Goal: Find specific page/section: Find specific page/section

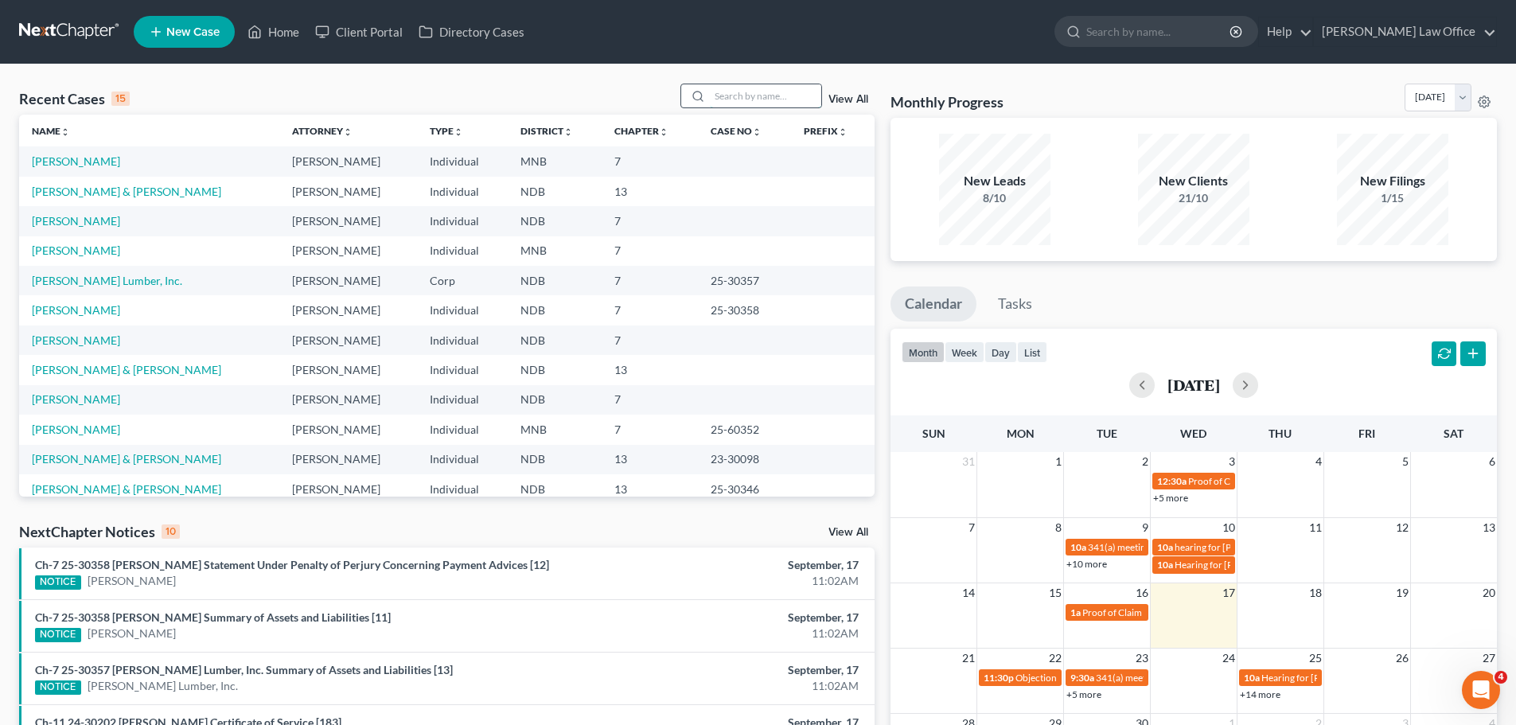
click at [745, 93] on input "search" at bounding box center [765, 95] width 111 height 23
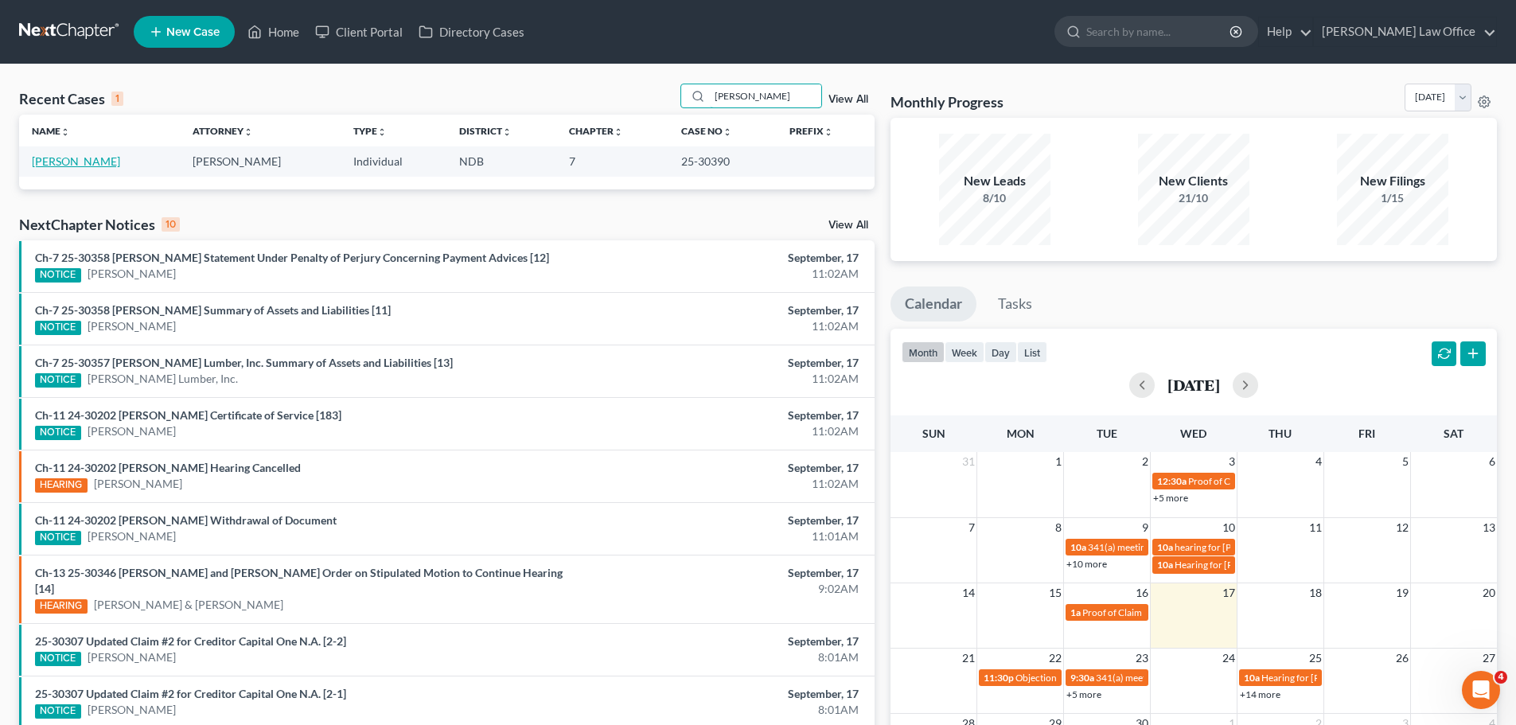
type input "Zendejas"
click at [92, 155] on link "[PERSON_NAME]" at bounding box center [76, 161] width 88 height 14
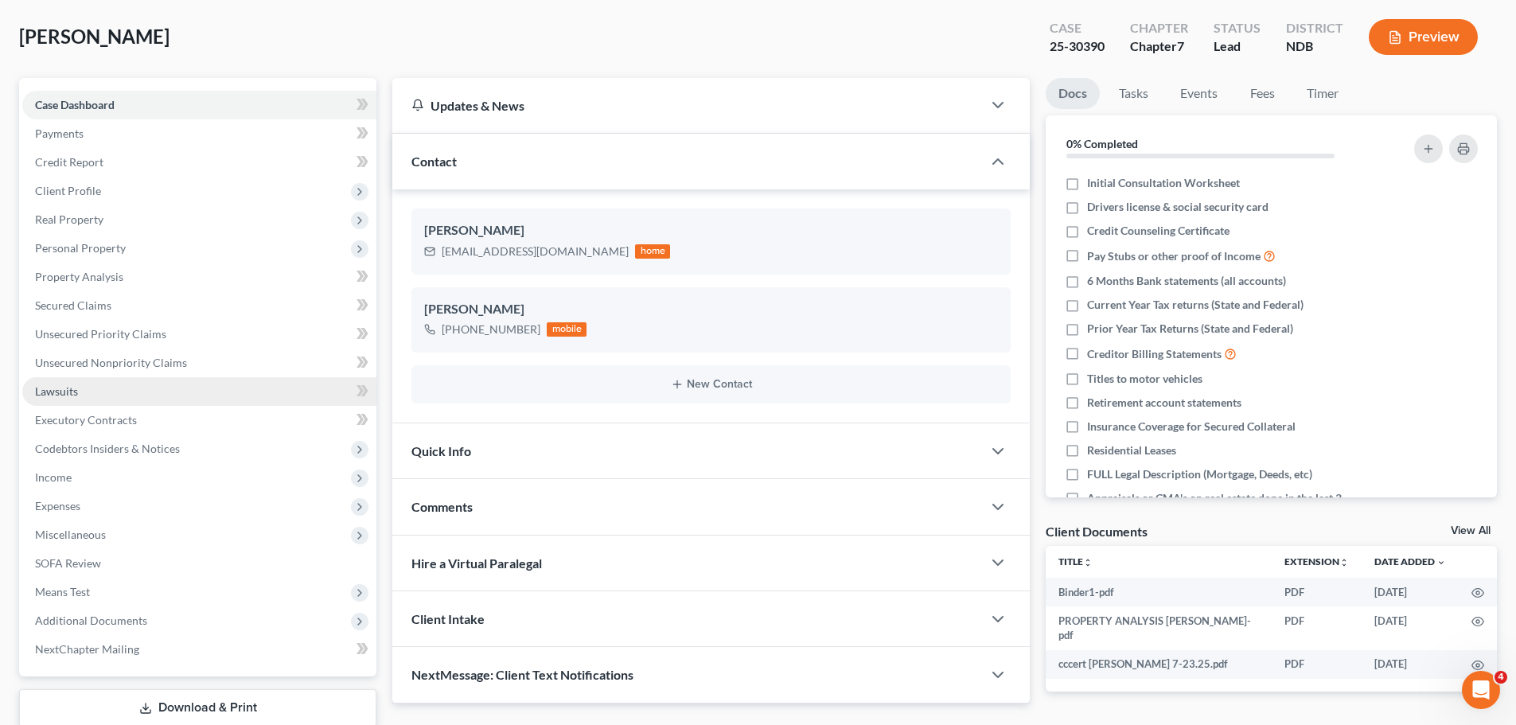
scroll to position [178, 0]
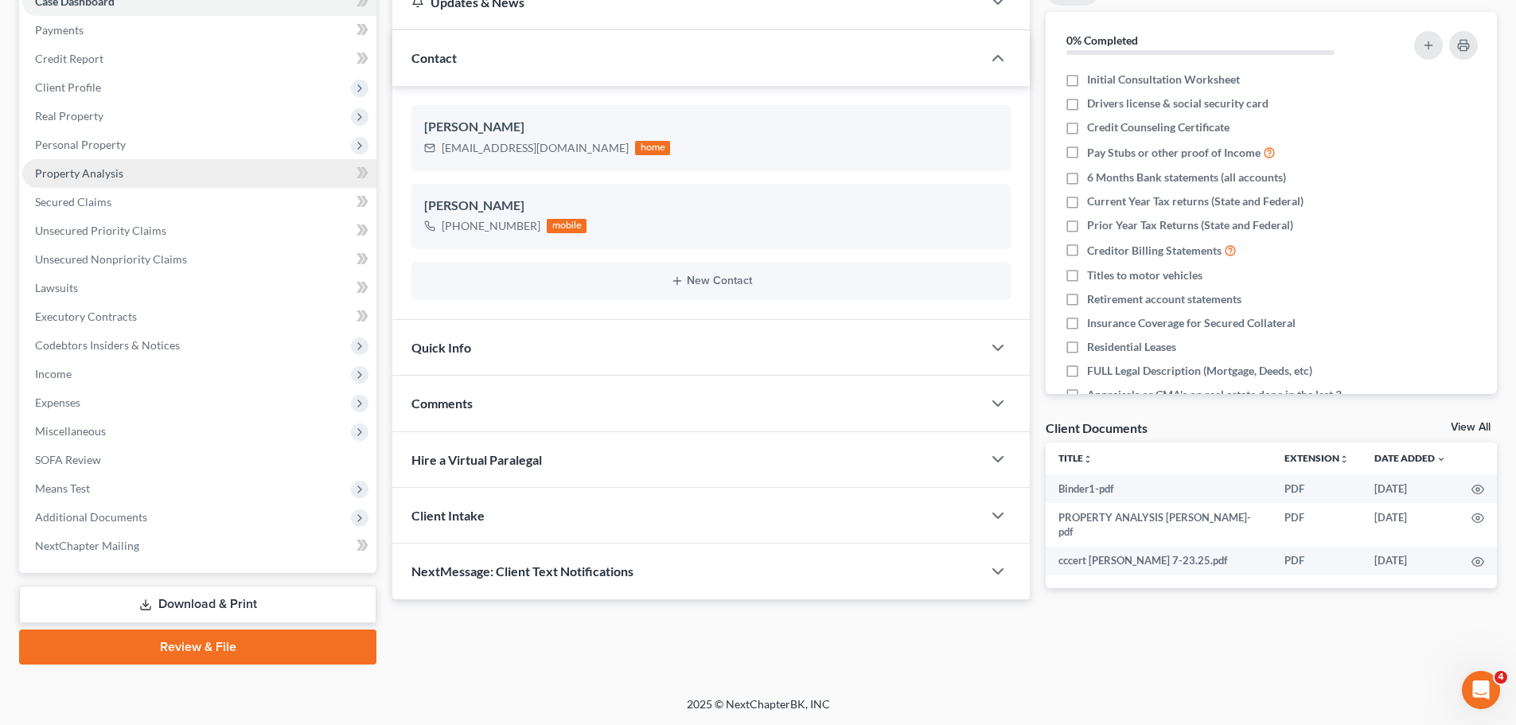
click at [93, 170] on span "Property Analysis" at bounding box center [79, 173] width 88 height 14
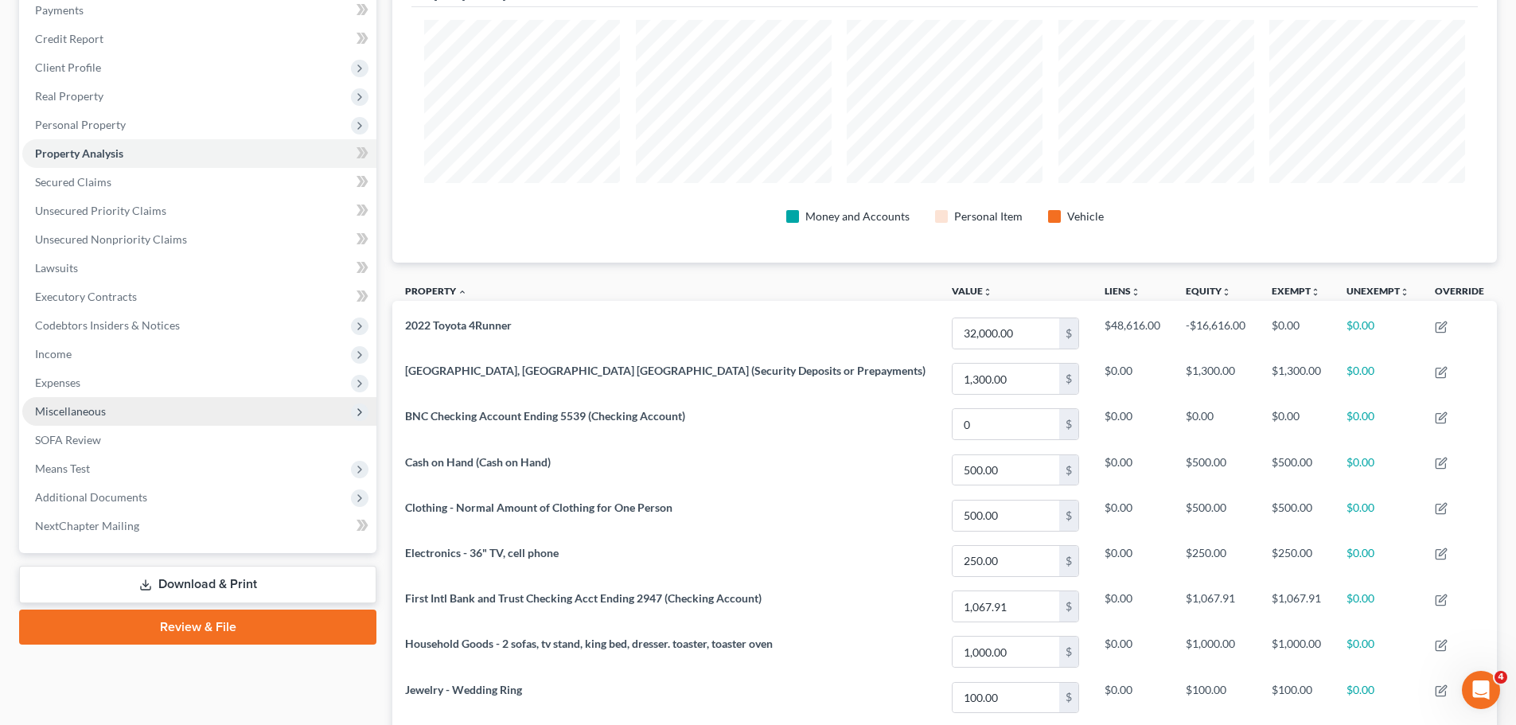
scroll to position [156, 0]
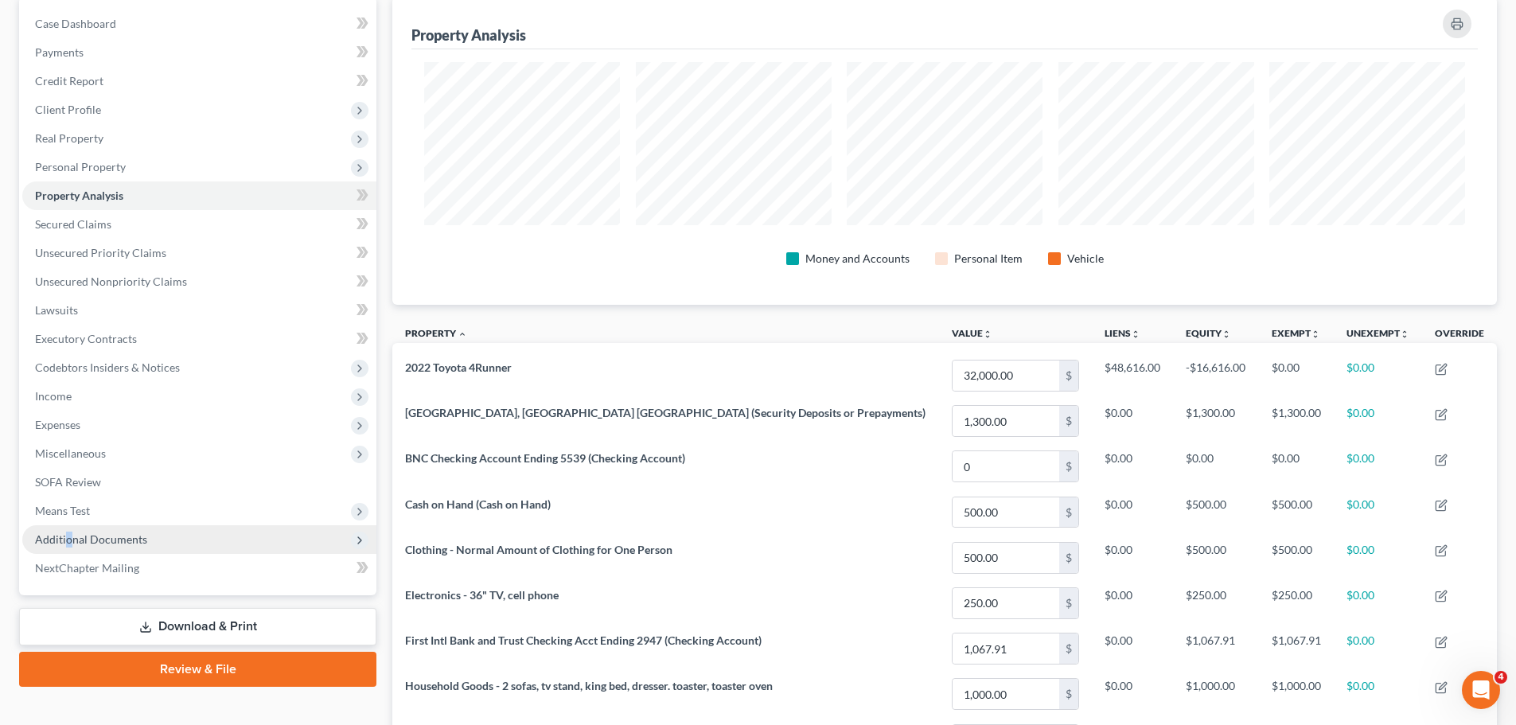
click at [68, 532] on span "Additional Documents" at bounding box center [91, 539] width 112 height 14
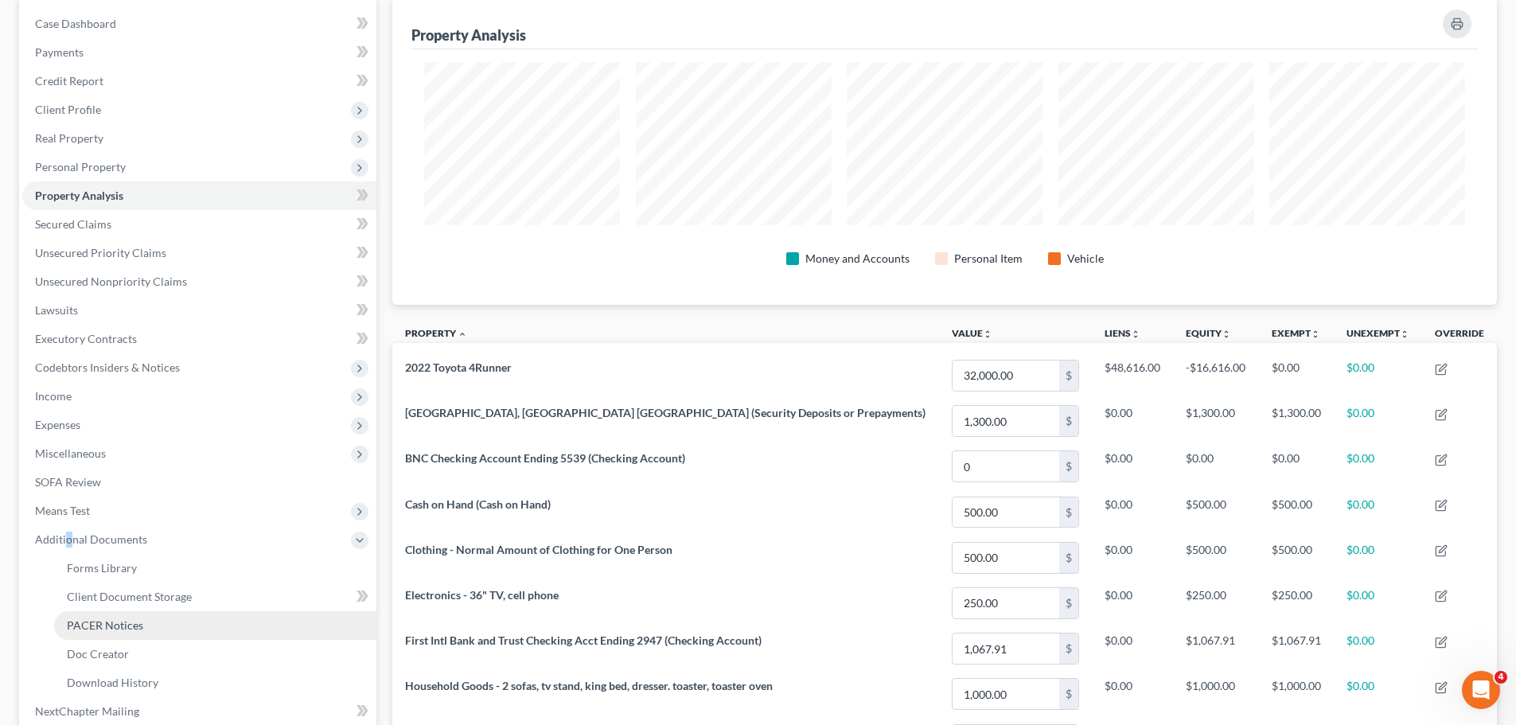
click at [114, 626] on span "PACER Notices" at bounding box center [105, 625] width 76 height 14
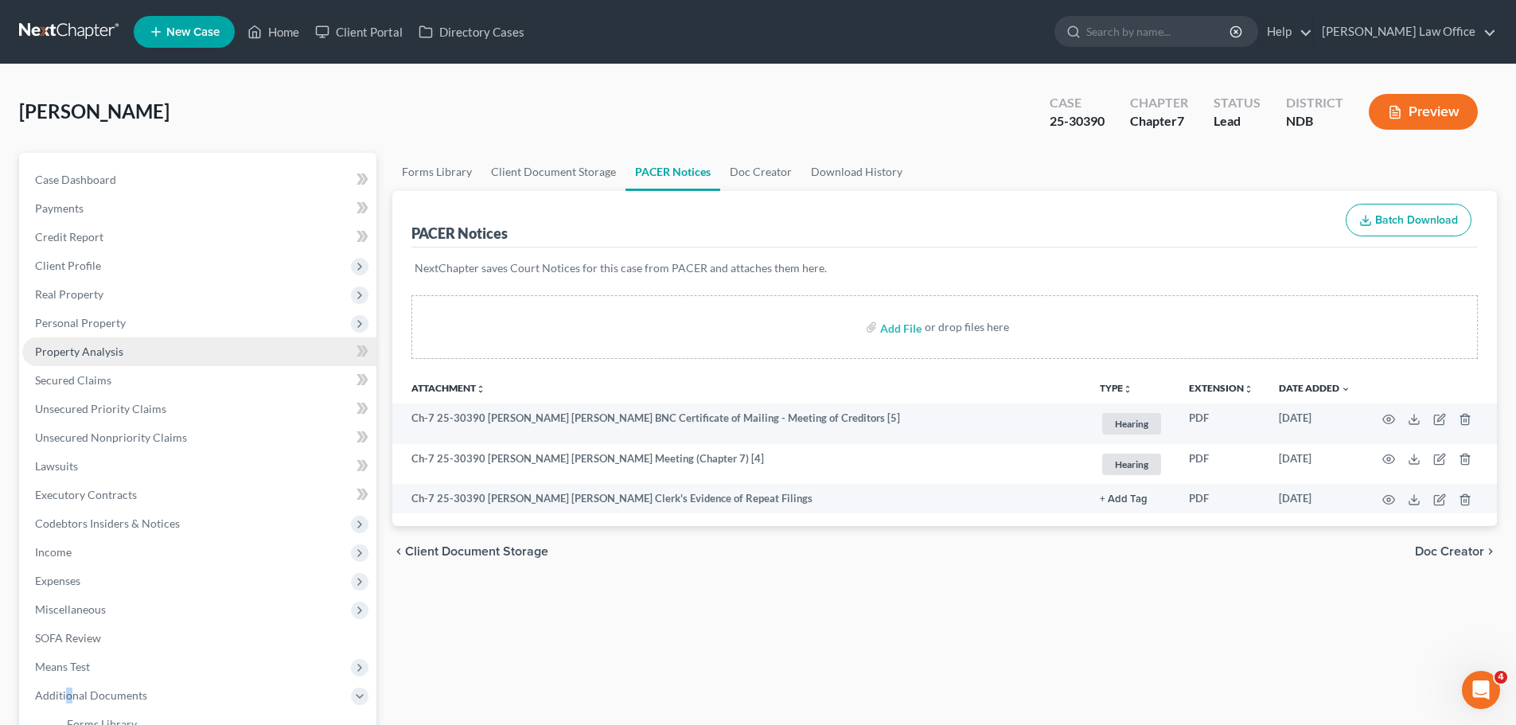
click at [89, 353] on span "Property Analysis" at bounding box center [79, 352] width 88 height 14
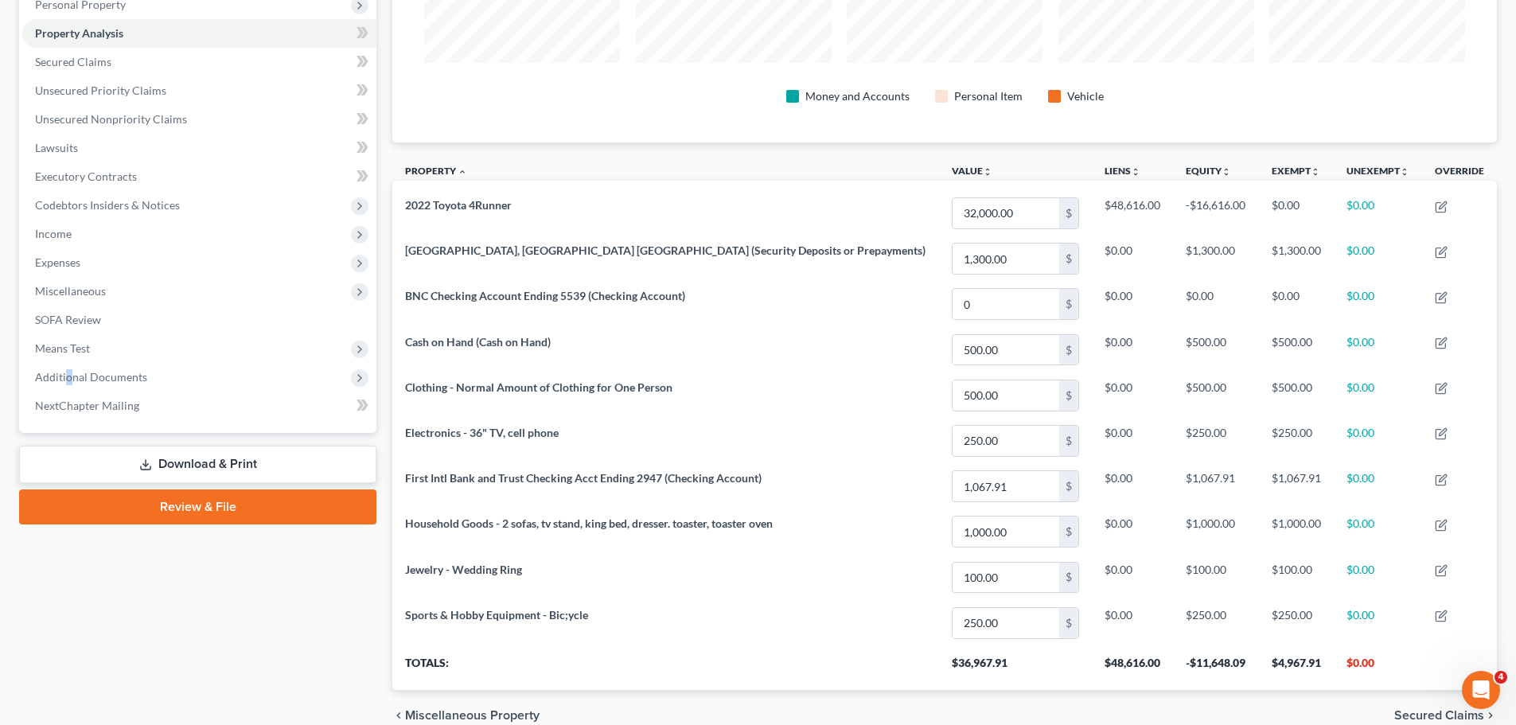
scroll to position [395, 0]
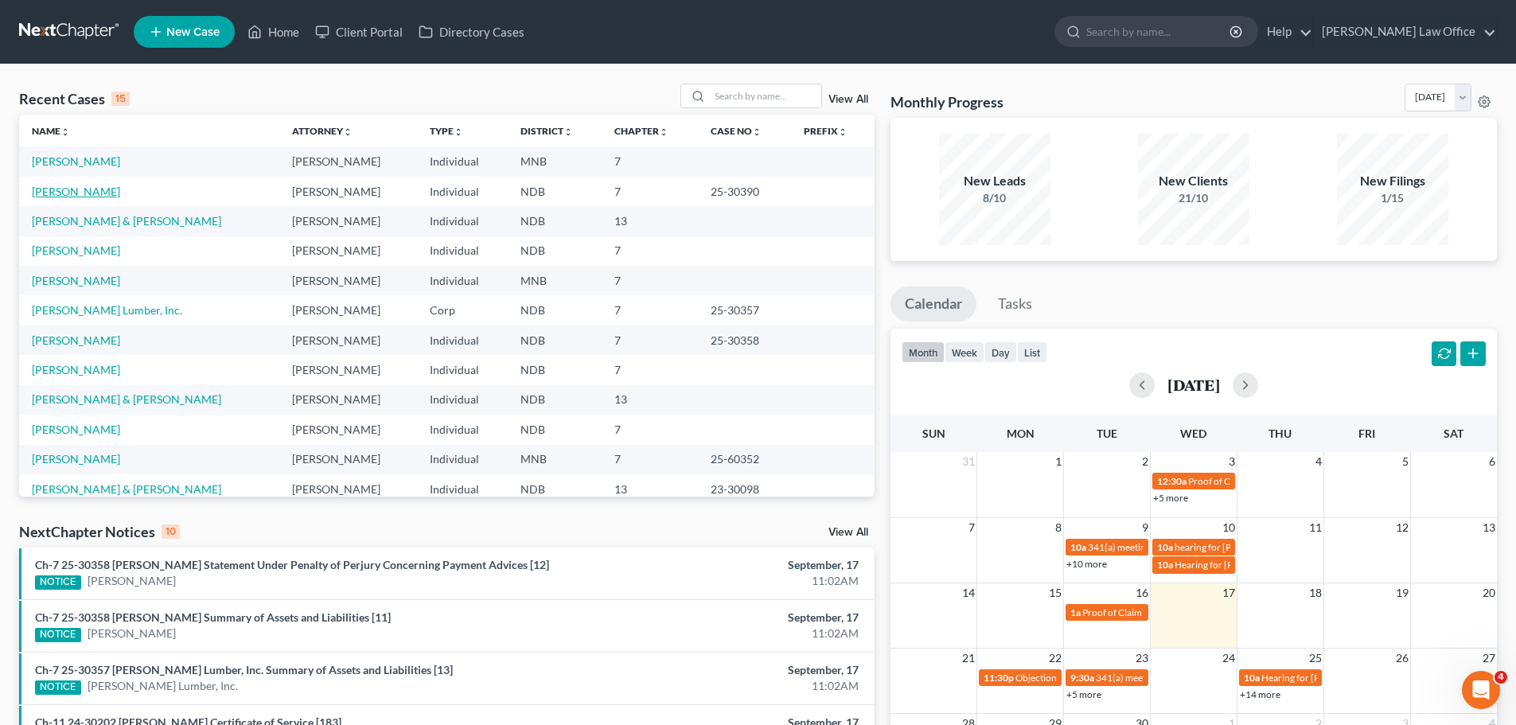
click at [87, 193] on link "[PERSON_NAME]" at bounding box center [76, 192] width 88 height 14
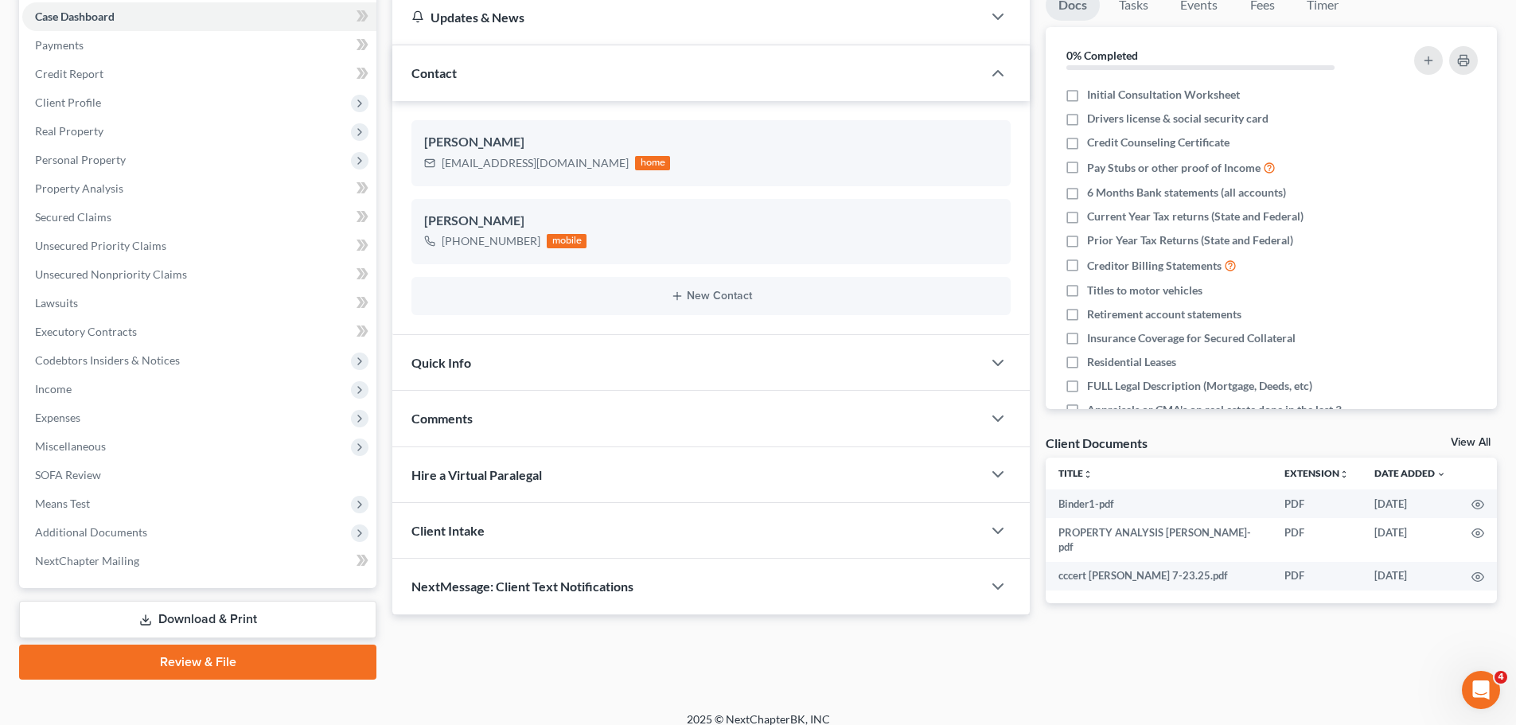
scroll to position [178, 0]
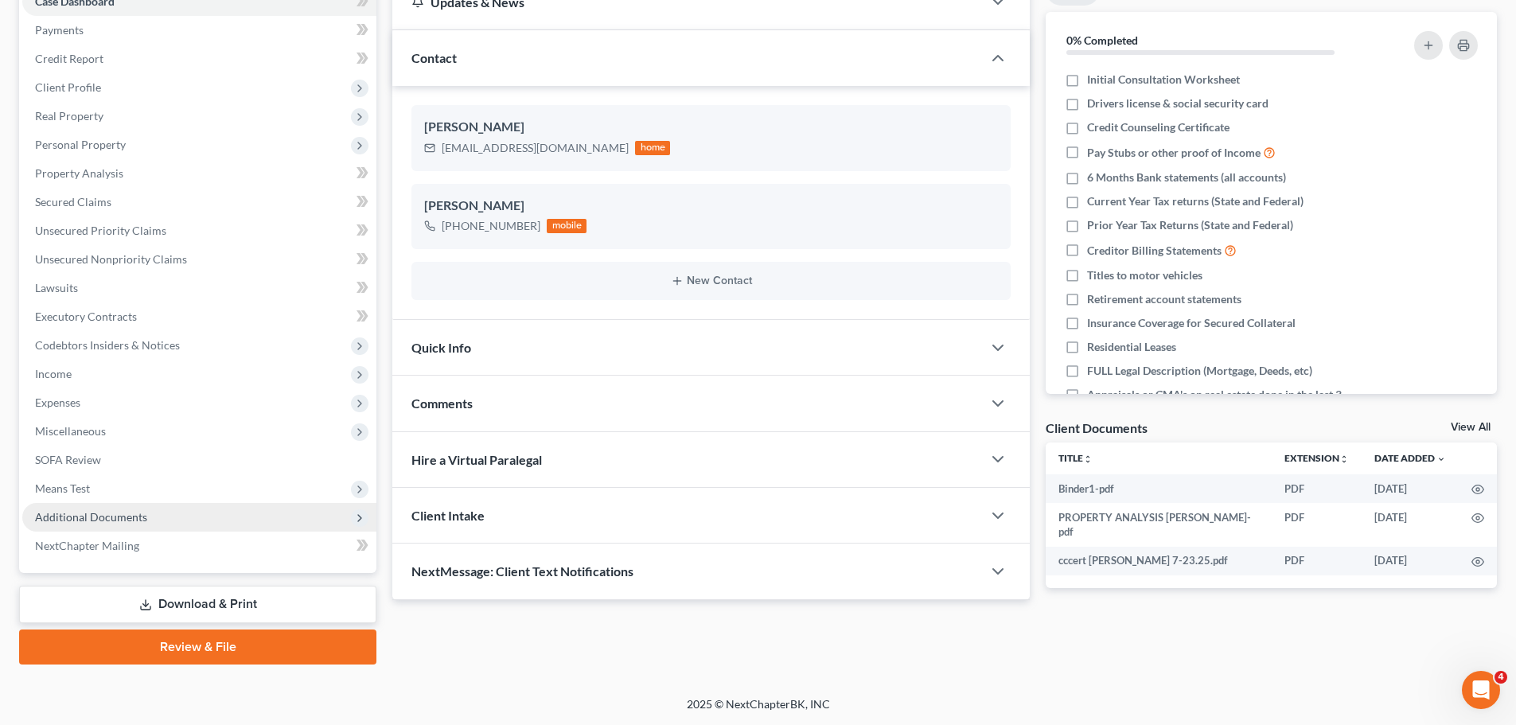
click at [74, 518] on span "Additional Documents" at bounding box center [91, 517] width 112 height 14
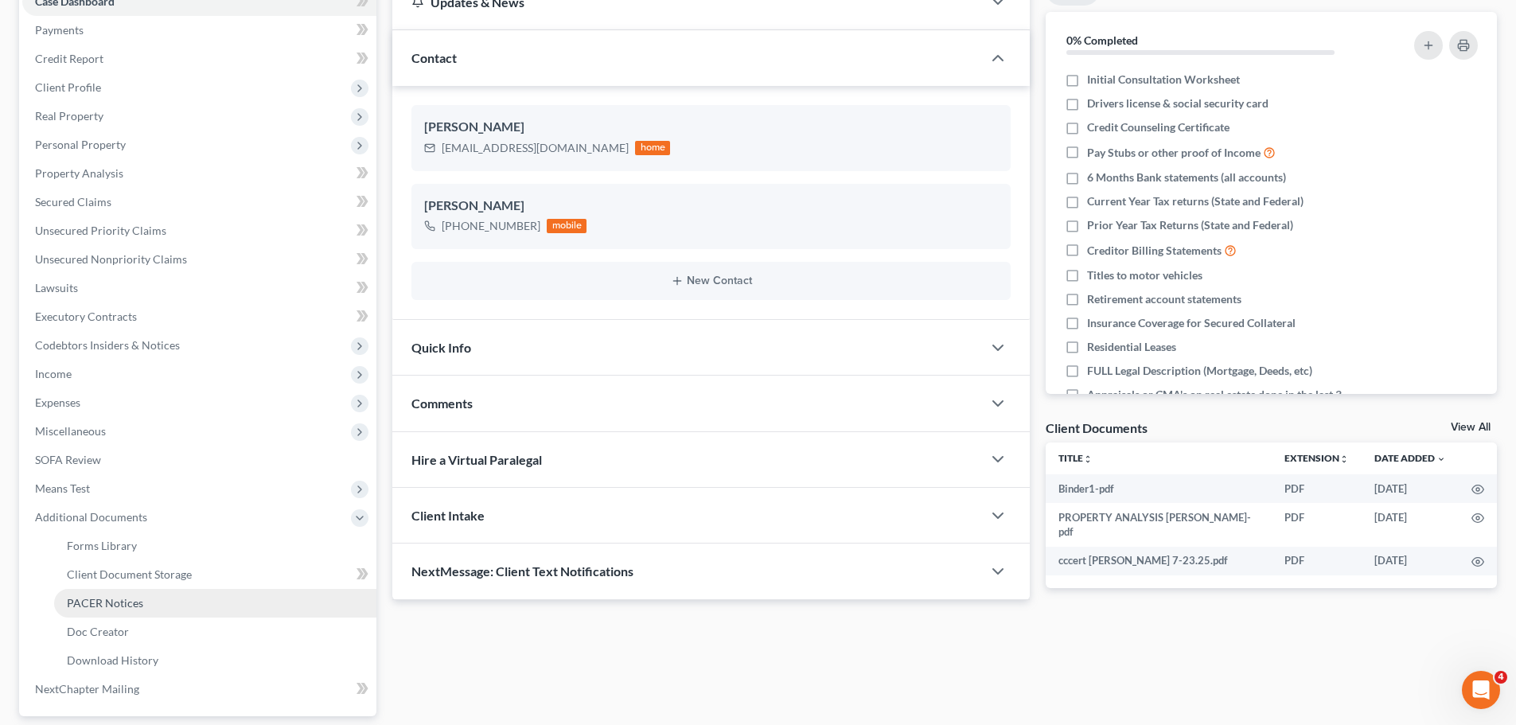
click at [107, 601] on span "PACER Notices" at bounding box center [105, 603] width 76 height 14
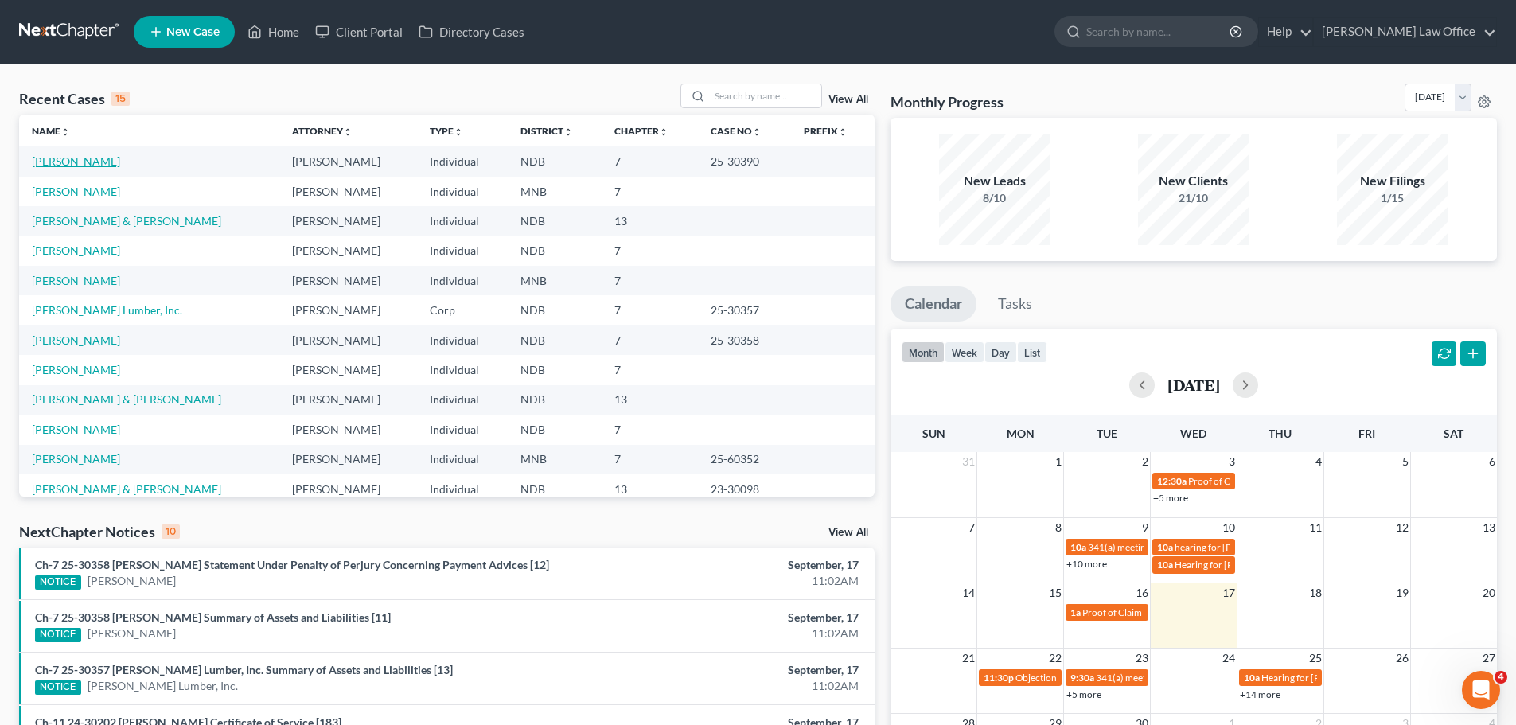
click at [81, 162] on link "[PERSON_NAME]" at bounding box center [76, 161] width 88 height 14
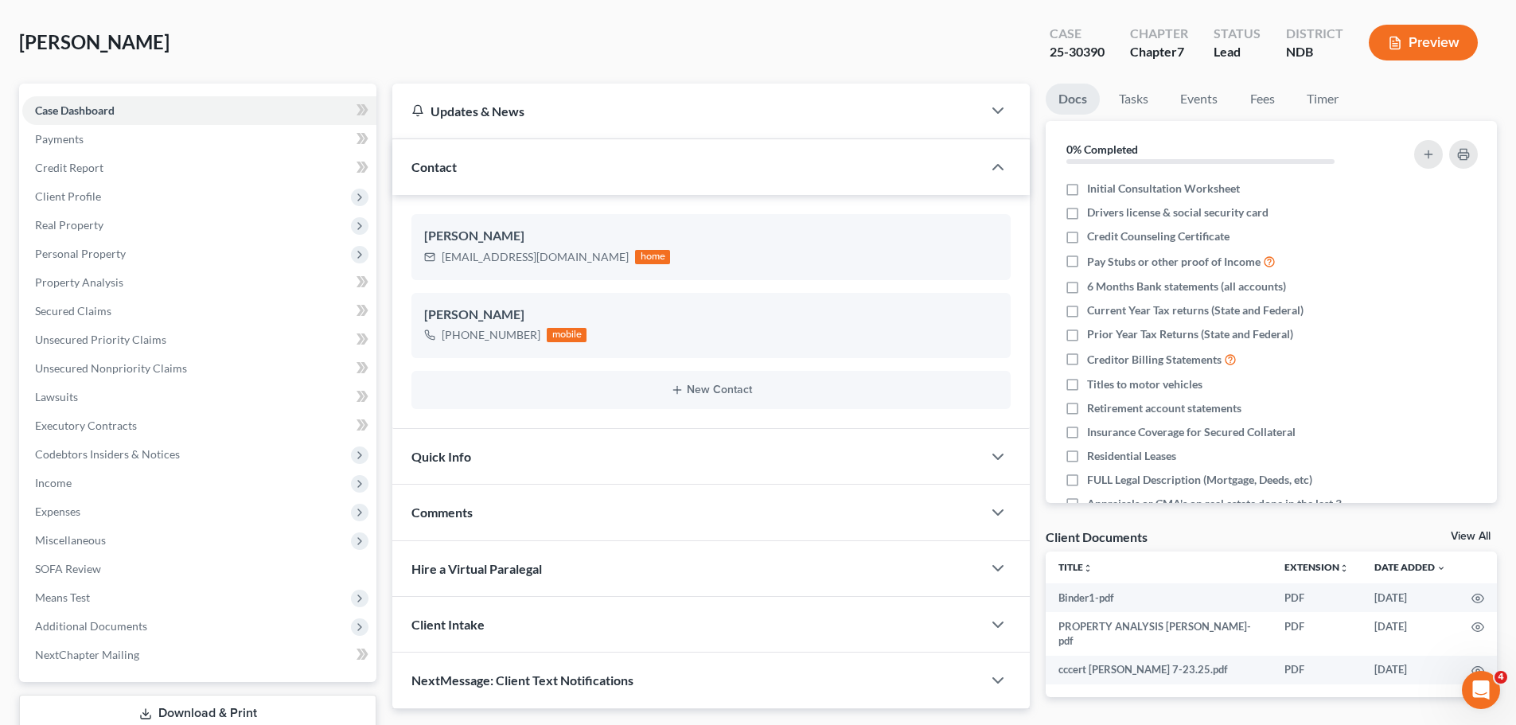
scroll to position [178, 0]
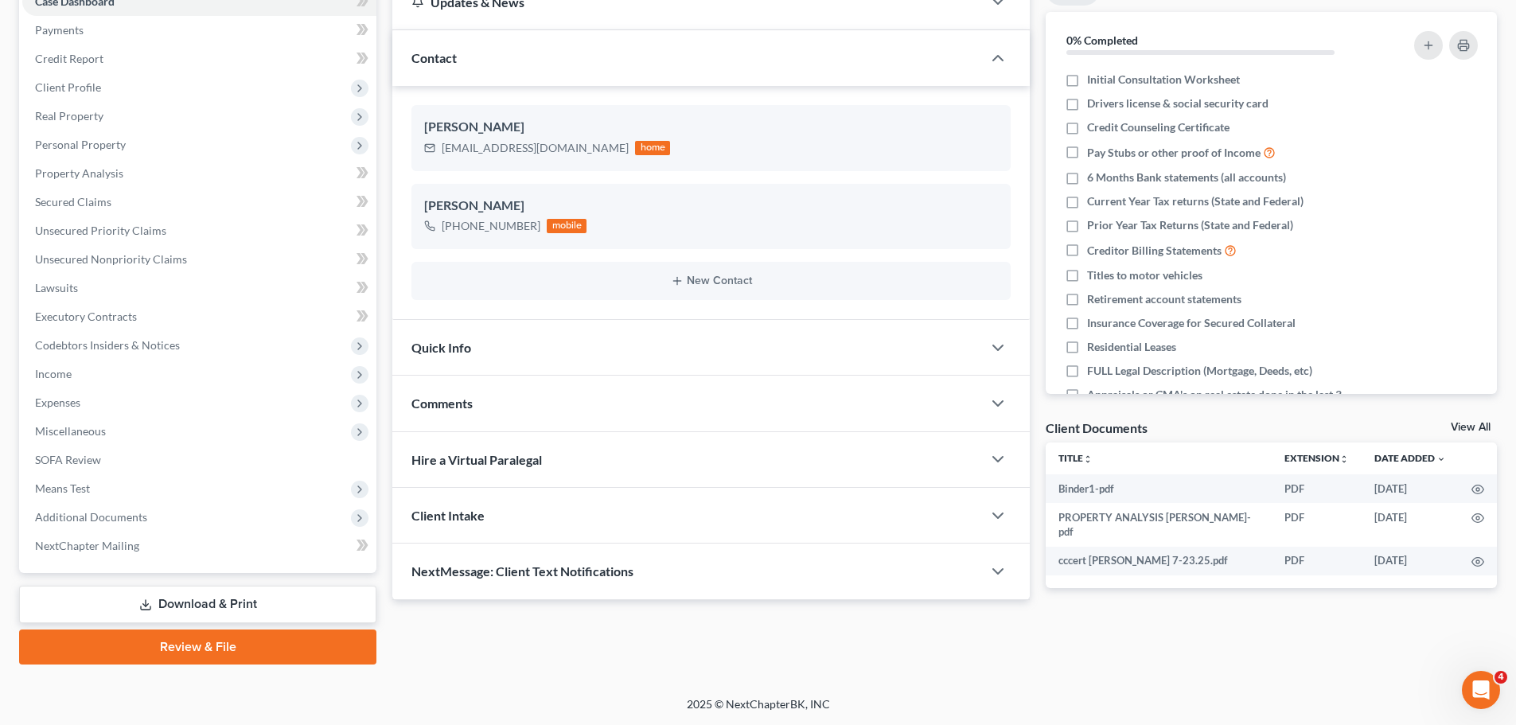
click at [569, 571] on span "NextMessage: Client Text Notifications" at bounding box center [522, 570] width 222 height 15
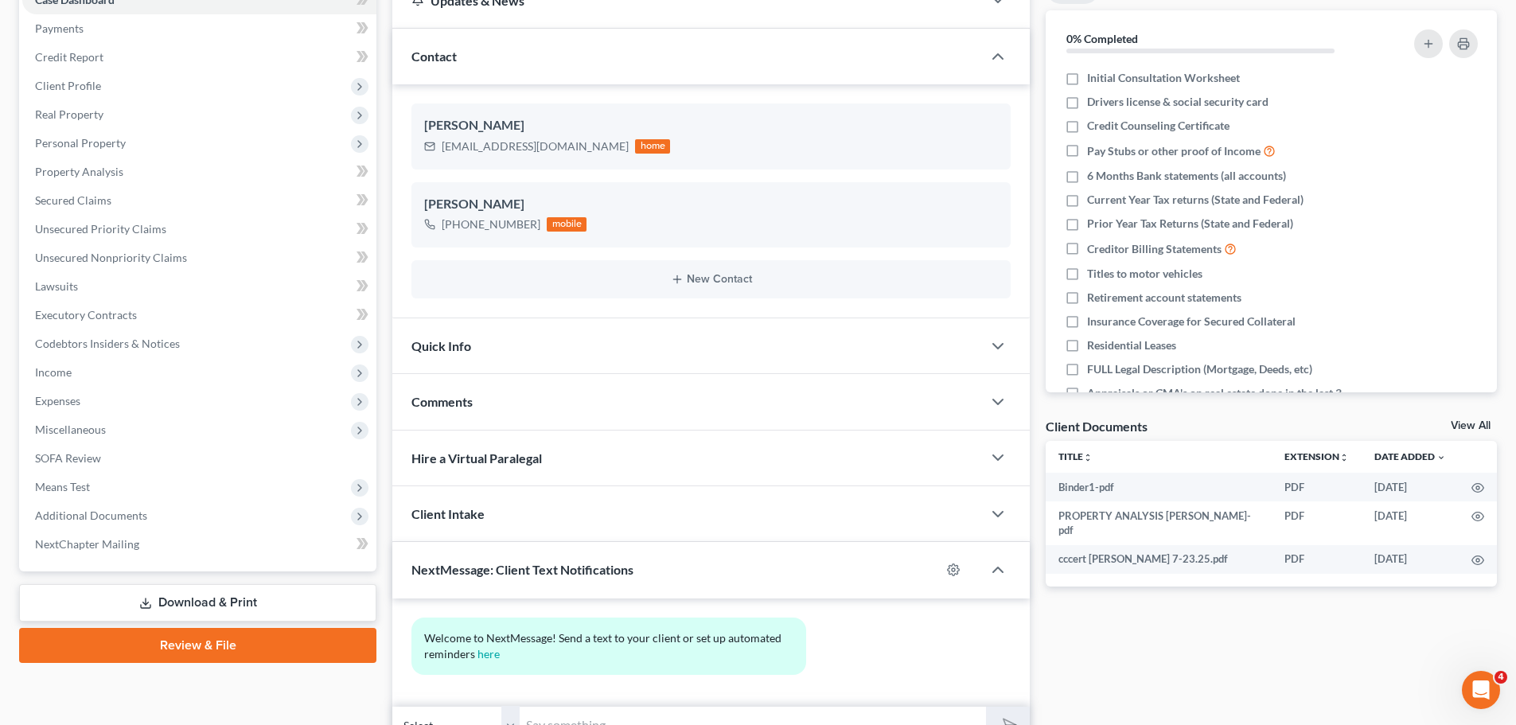
scroll to position [21, 0]
